Goal: Task Accomplishment & Management: Manage account settings

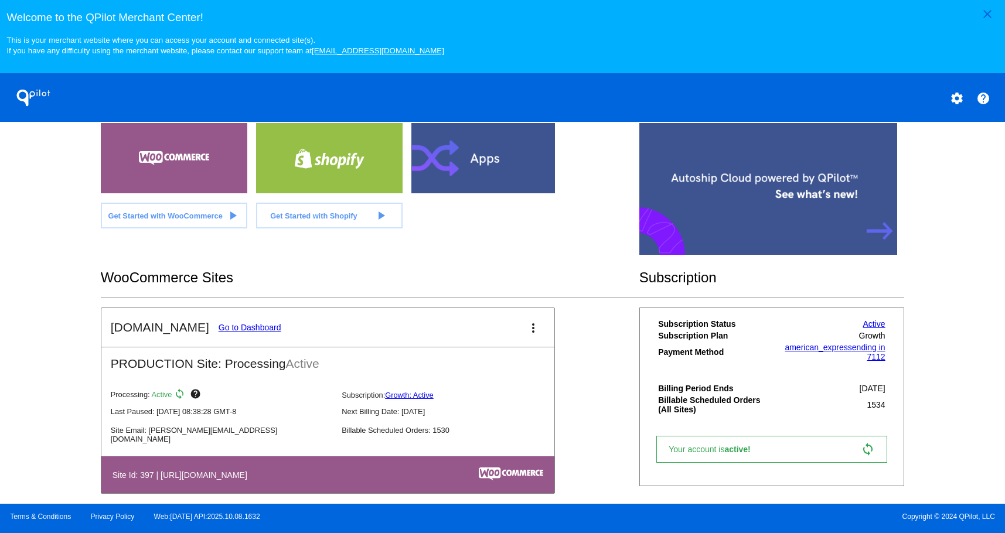
scroll to position [351, 0]
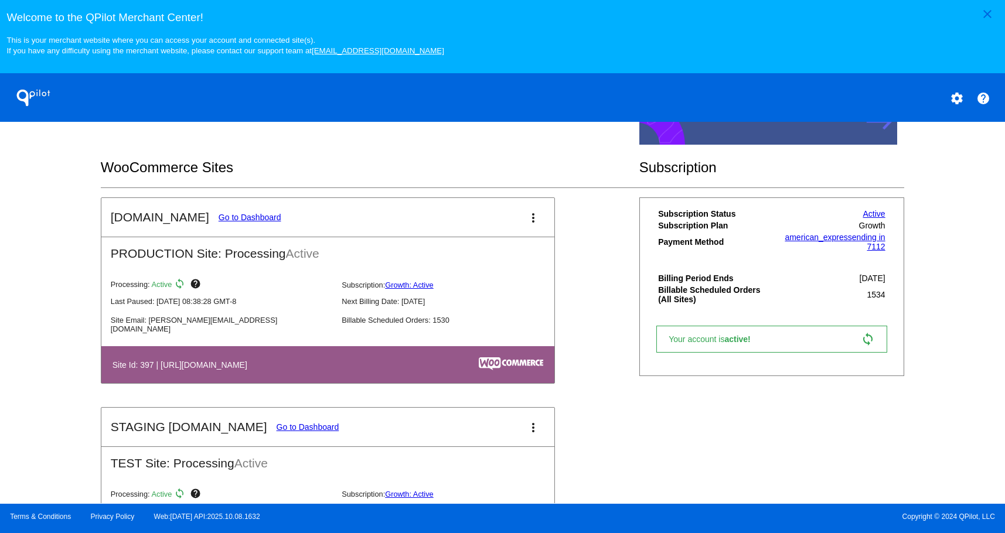
click at [235, 216] on link "Go to Dashboard" at bounding box center [250, 217] width 63 height 9
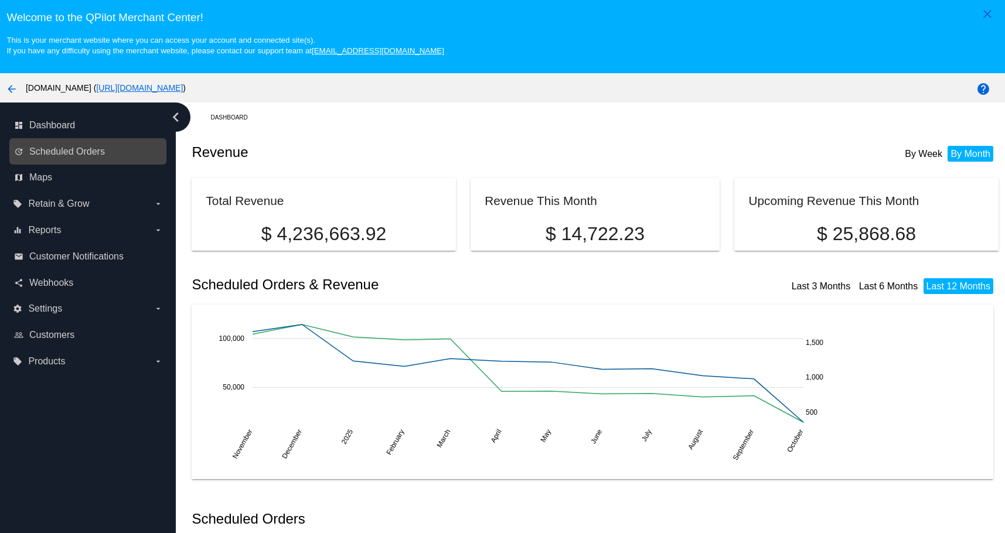
click at [108, 146] on link "update Scheduled Orders" at bounding box center [88, 151] width 149 height 19
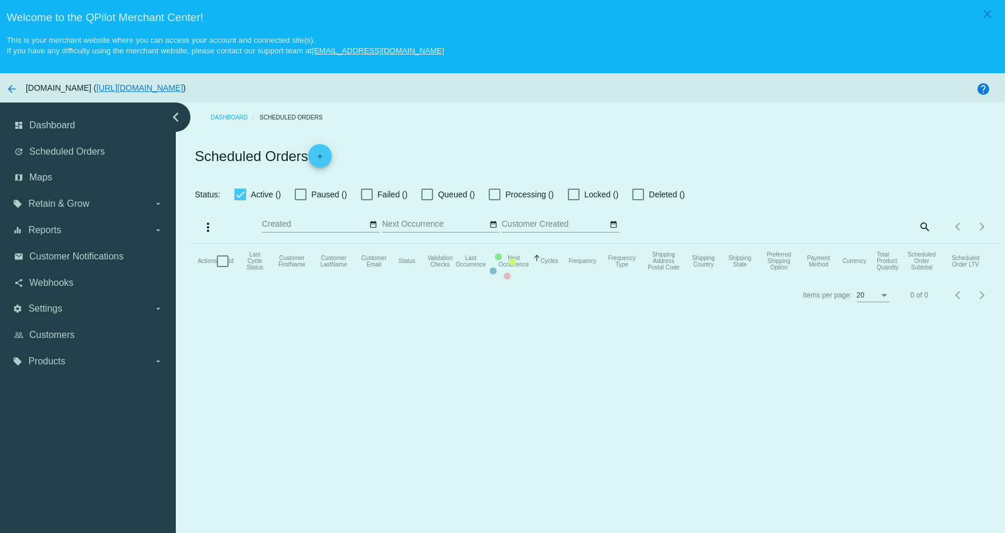
checkbox input "true"
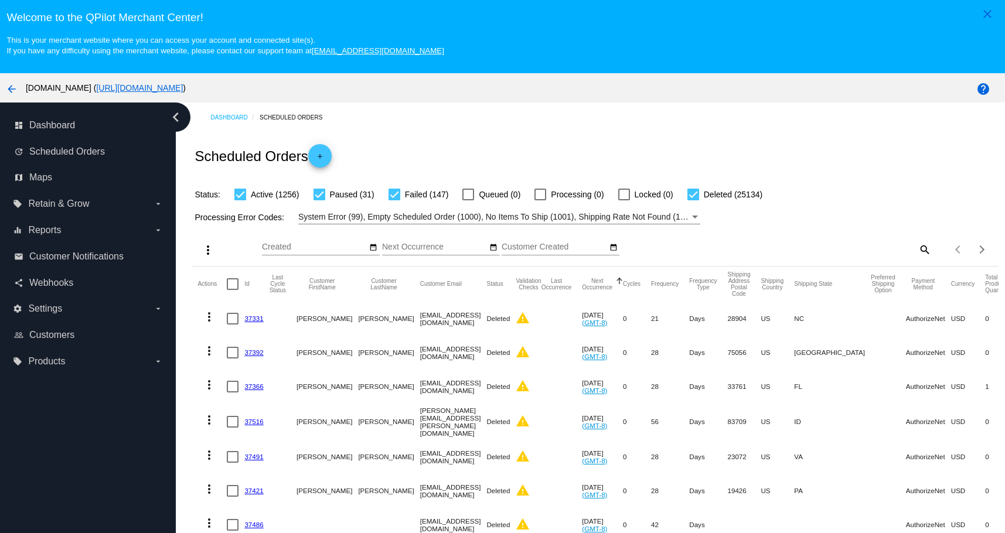
click at [931, 248] on div "Items per page: 20 1 - 20 of 26568" at bounding box center [964, 249] width 67 height 33
click at [917, 248] on mat-icon "search" at bounding box center [924, 249] width 14 height 18
click at [852, 245] on input "Search" at bounding box center [831, 247] width 201 height 9
paste input "[EMAIL_ADDRESS][DOMAIN_NAME]"
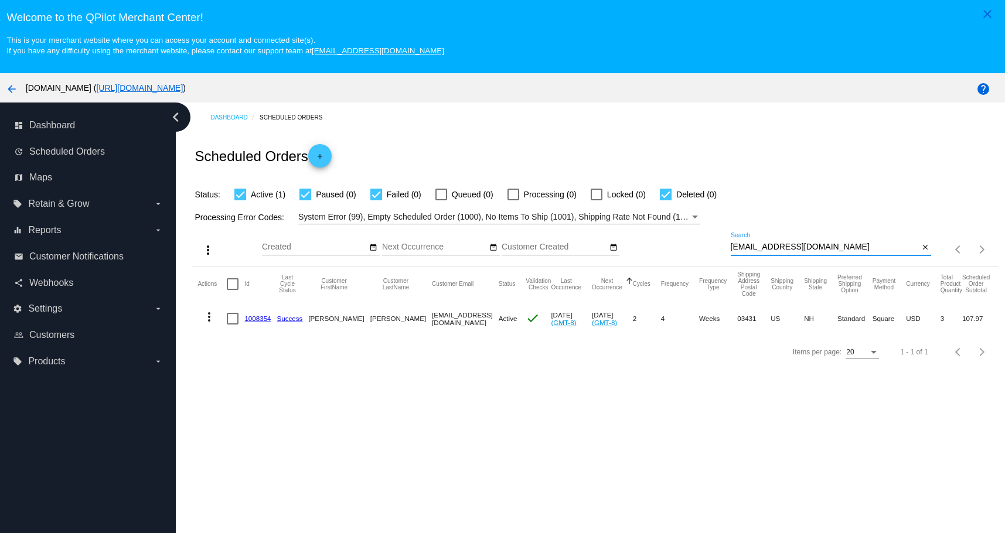
click at [208, 316] on mat-icon "more_vert" at bounding box center [209, 317] width 14 height 14
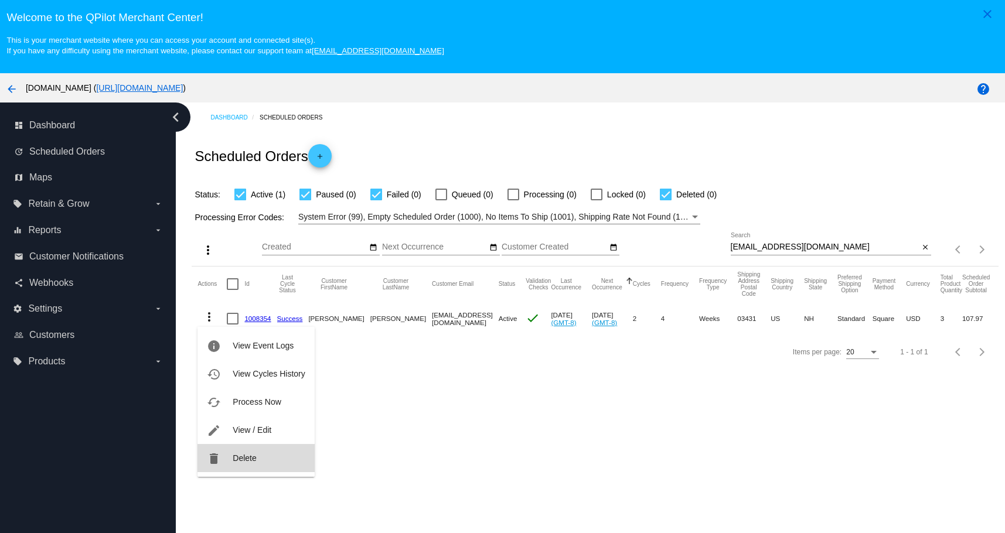
click at [228, 459] on button "delete Delete" at bounding box center [255, 458] width 117 height 28
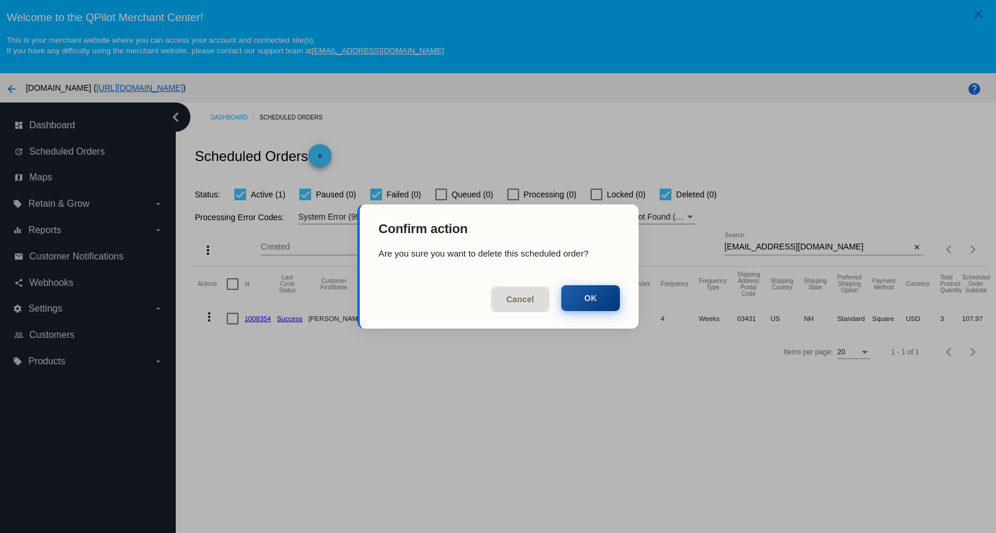
click at [586, 299] on button "OK" at bounding box center [590, 298] width 59 height 26
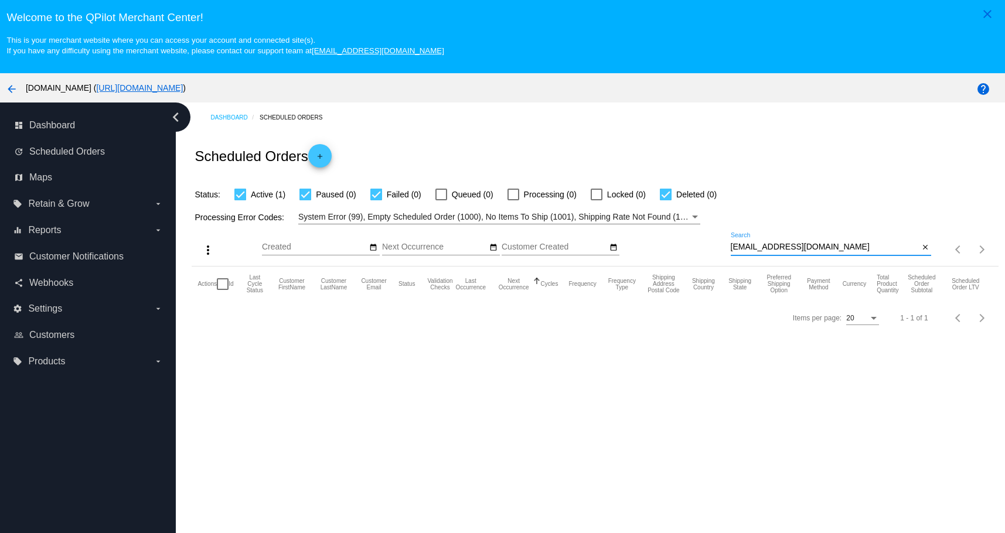
click at [827, 247] on input "[EMAIL_ADDRESS][DOMAIN_NAME]" at bounding box center [825, 247] width 189 height 9
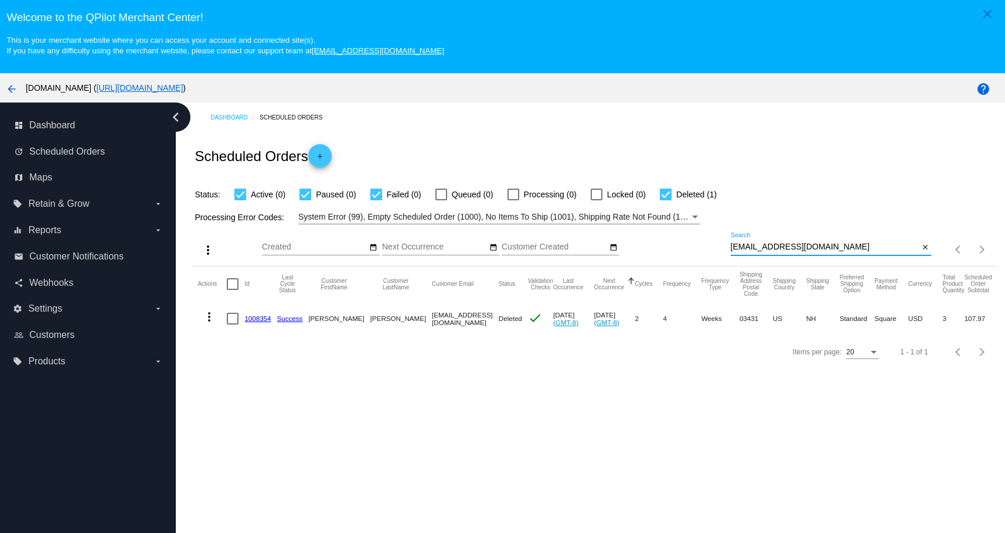
click at [839, 242] on div "[EMAIL_ADDRESS][DOMAIN_NAME] Search" at bounding box center [825, 244] width 189 height 23
paste input "[EMAIL_ADDRESS][DOMAIN_NAME]"
type input "[EMAIL_ADDRESS][DOMAIN_NAME]"
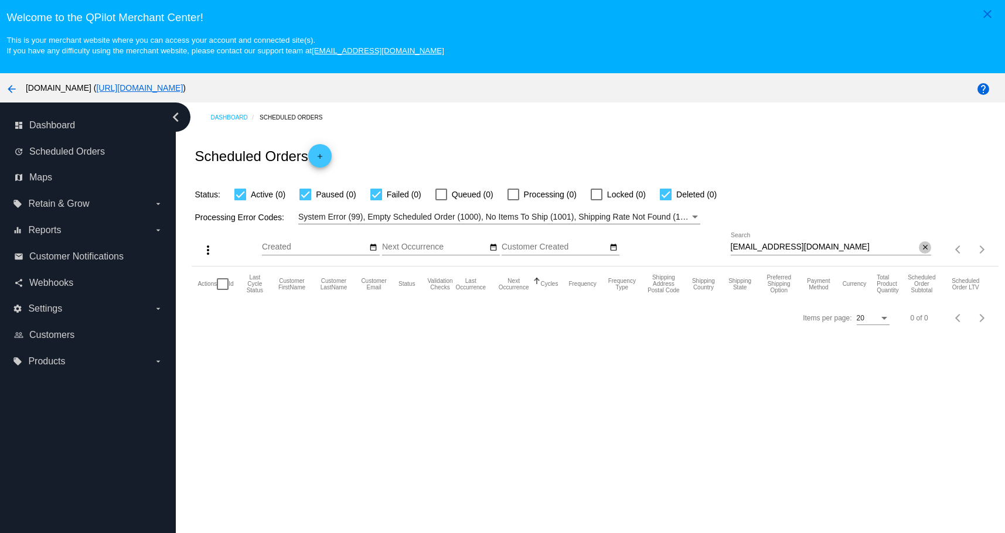
click at [921, 247] on mat-icon "close" at bounding box center [925, 247] width 8 height 9
